Goal: Information Seeking & Learning: Learn about a topic

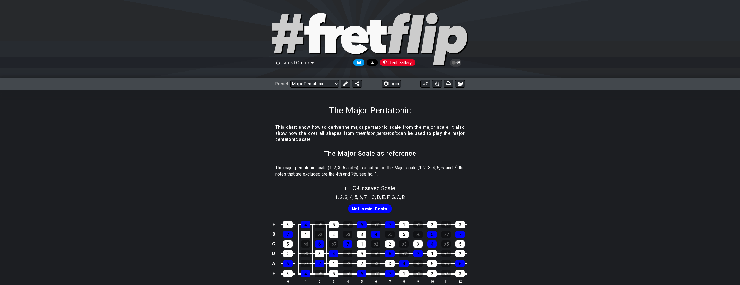
drag, startPoint x: 327, startPoint y: 109, endPoint x: 412, endPoint y: 196, distance: 122.4
drag, startPoint x: 412, startPoint y: 196, endPoint x: 308, endPoint y: 129, distance: 123.3
click at [308, 129] on h4 "This chart show how to derive the major pentatonic scale from the major scale, …" at bounding box center [370, 134] width 190 height 18
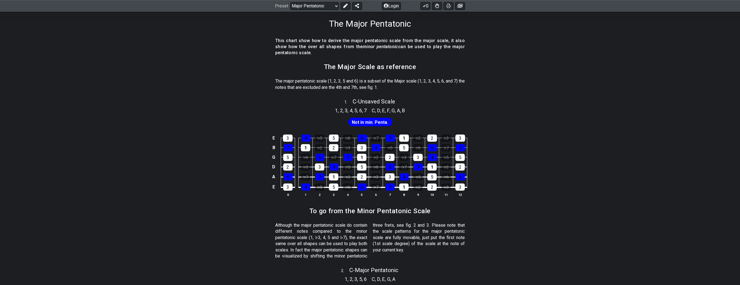
scroll to position [89, 0]
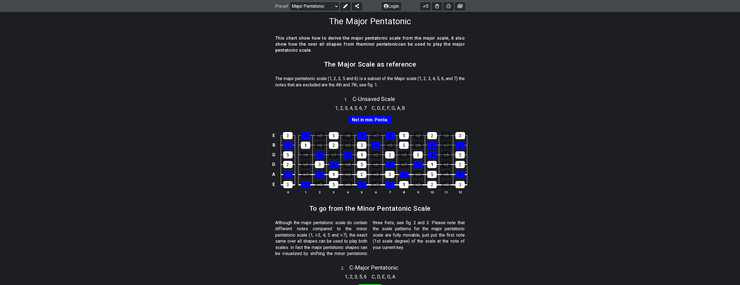
drag, startPoint x: 341, startPoint y: 96, endPoint x: 430, endPoint y: 108, distance: 90.3
click at [430, 108] on div "1 . C - Unsaved Scale 1 , 2 , 3 , 4 , 5 , 6 , 7 C , D , E , F , G , A , B Not i…" at bounding box center [370, 148] width 740 height 110
click at [430, 108] on div "1 , 2 , 3 , 4 , 5 , 6 , 7 C , D , E , F , G , A , B" at bounding box center [370, 107] width 740 height 9
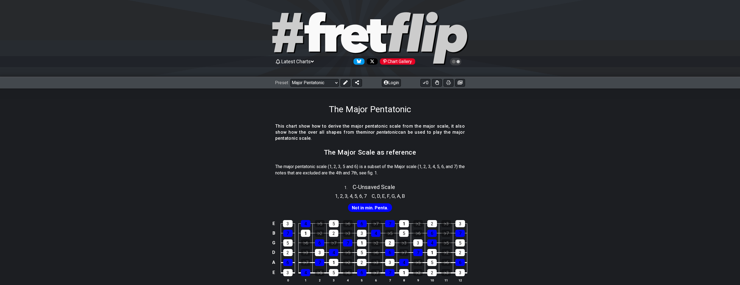
scroll to position [0, 0]
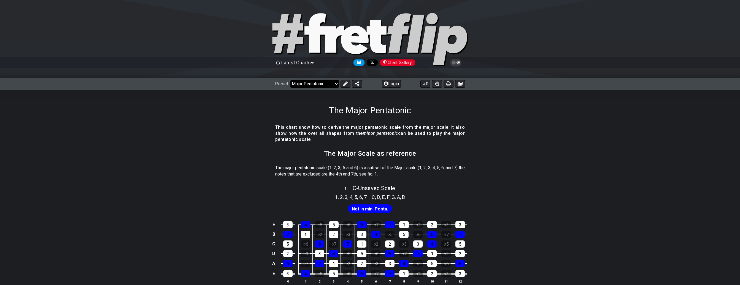
click at [290, 80] on select "Welcome to #fretflip! Initial Preset Custom Preset Minor Pentatonic Major Penta…" at bounding box center [314, 84] width 48 height 8
click option "Minor Pentatonic" at bounding box center [0, 0] width 0 height 0
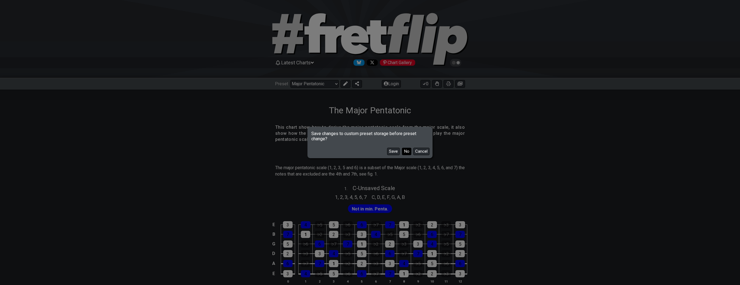
click at [407, 151] on button "No" at bounding box center [406, 151] width 9 height 7
select select "/minor-pentatonic"
select select "C"
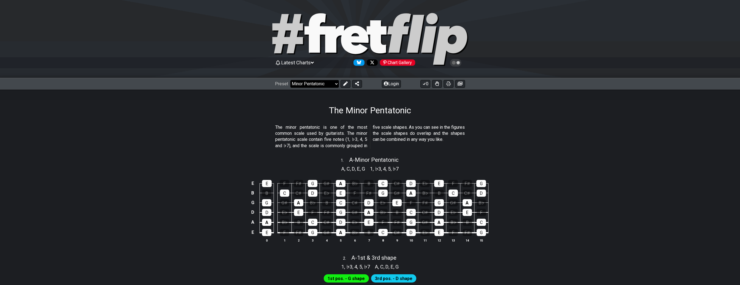
click at [290, 80] on select "Welcome to #fretflip! Initial Preset Custom Preset Minor Pentatonic Major Penta…" at bounding box center [314, 84] width 48 height 8
click option "Major Pentatonic" at bounding box center [0, 0] width 0 height 0
select select "/major-pentatonic"
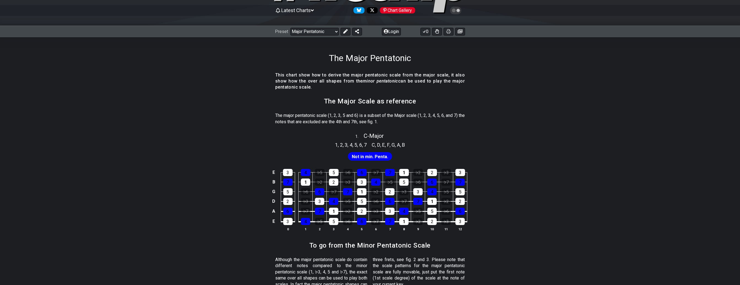
scroll to position [55, 0]
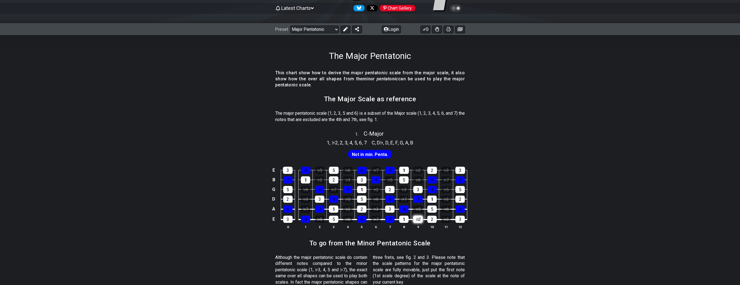
click at [418, 221] on div "♭2" at bounding box center [417, 219] width 9 height 7
click at [419, 220] on div "♭2" at bounding box center [417, 219] width 9 height 7
